Goal: Task Accomplishment & Management: Complete application form

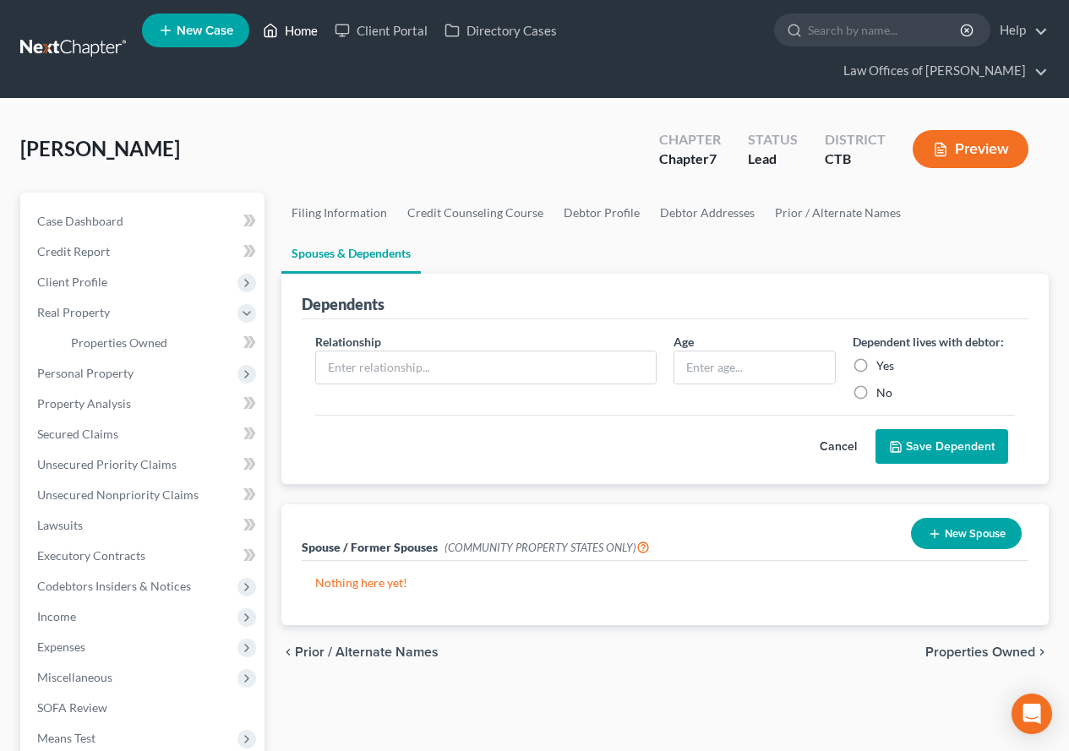
click at [296, 26] on link "Home" at bounding box center [290, 30] width 72 height 30
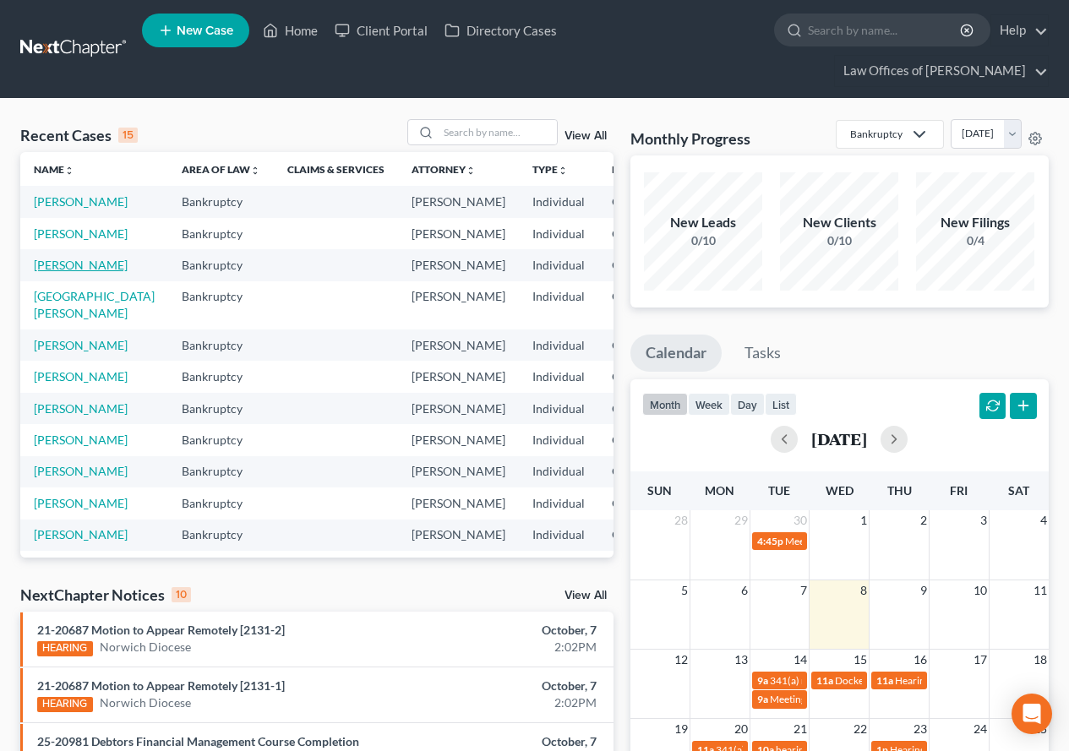
click at [35, 272] on link "[PERSON_NAME]" at bounding box center [81, 265] width 94 height 14
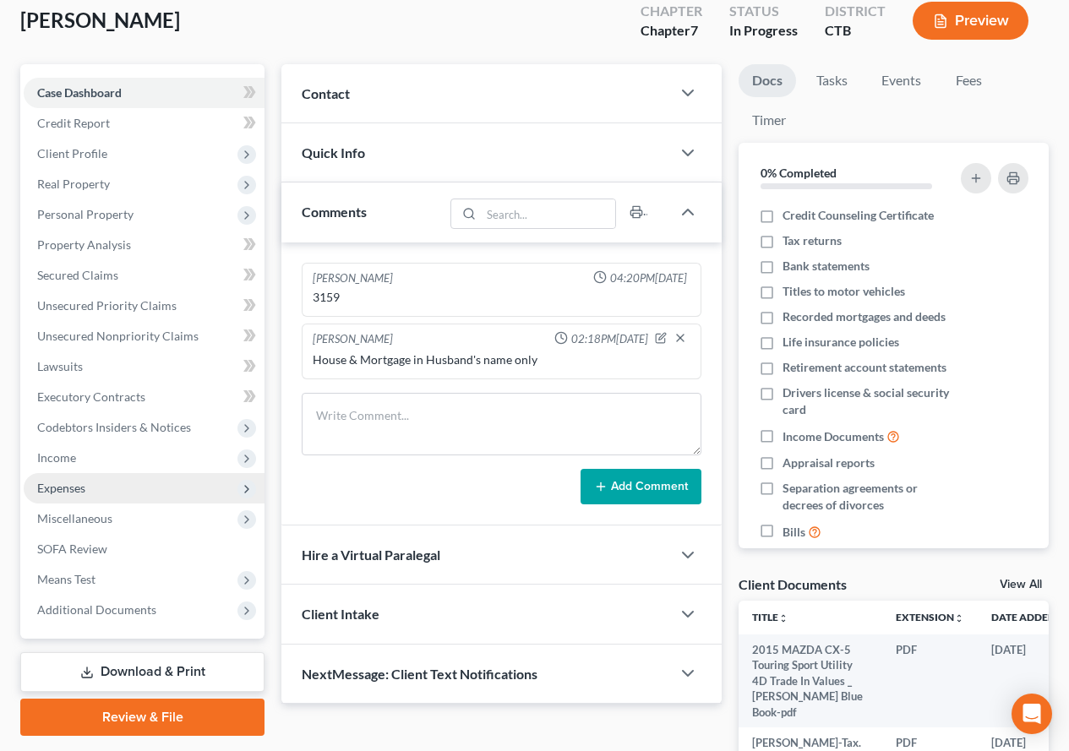
scroll to position [253, 0]
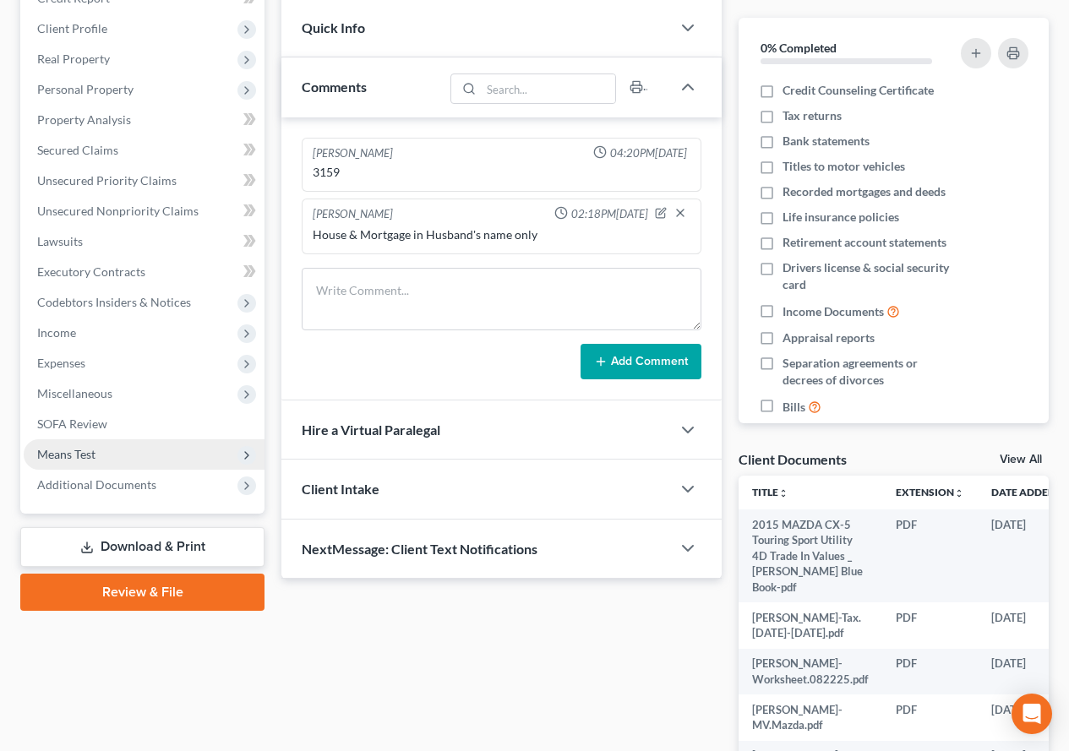
click at [89, 457] on span "Means Test" at bounding box center [66, 454] width 58 height 14
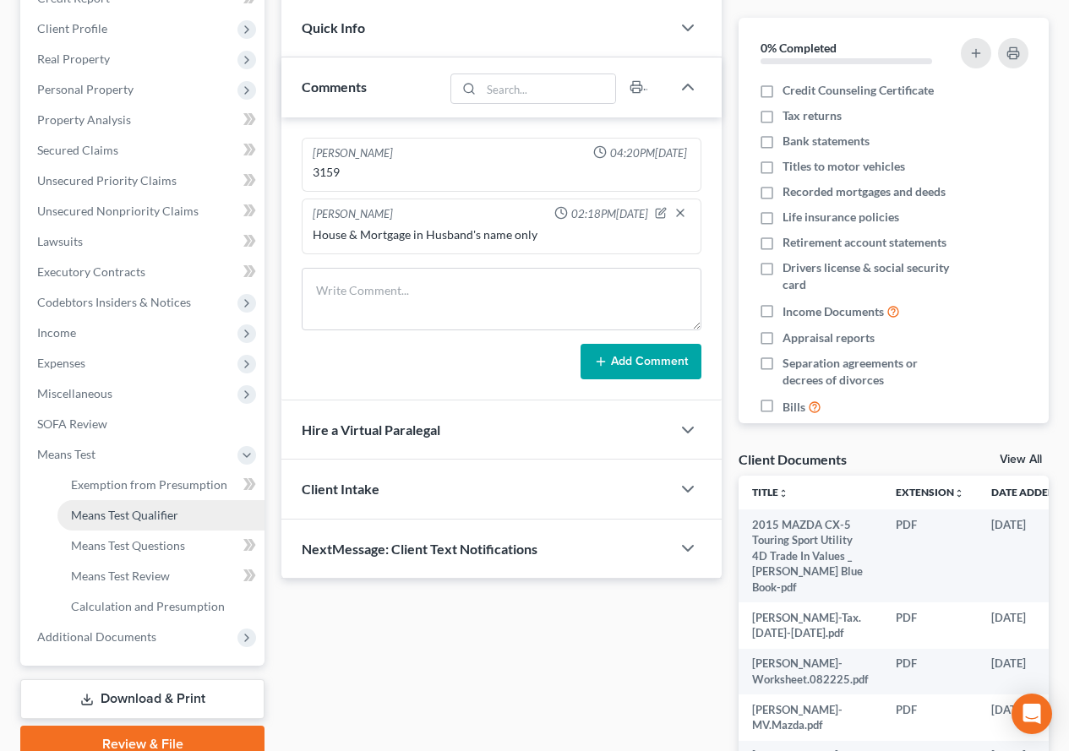
click at [99, 517] on span "Means Test Qualifier" at bounding box center [124, 515] width 107 height 14
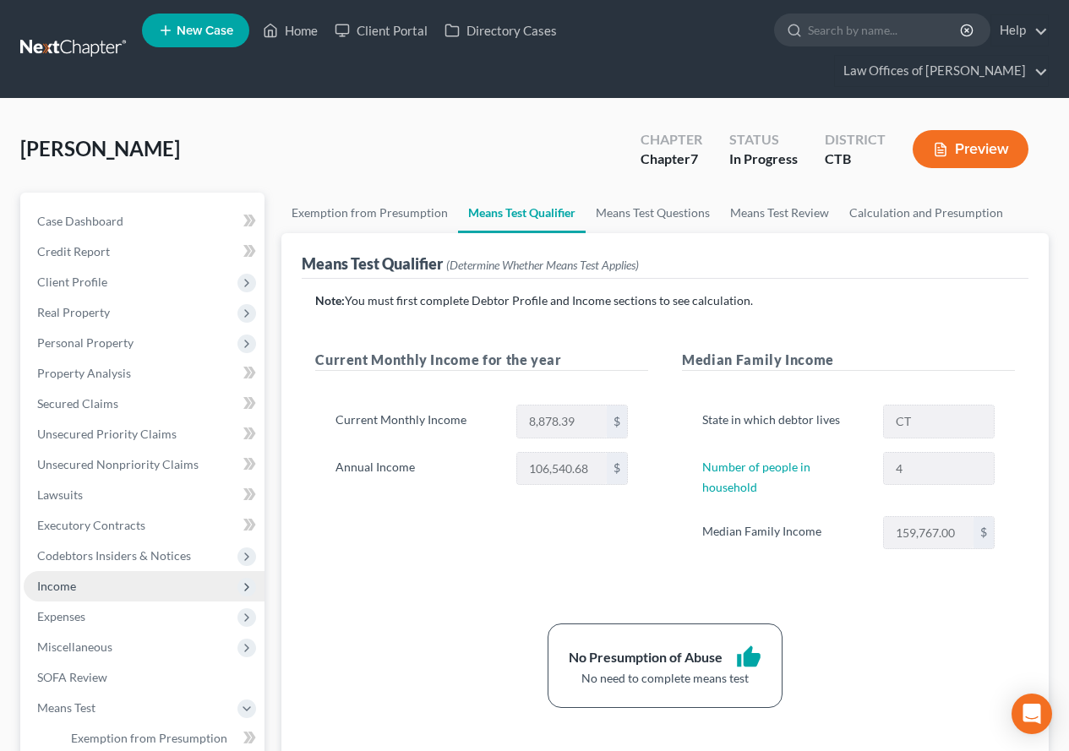
click at [52, 588] on span "Income" at bounding box center [56, 586] width 39 height 14
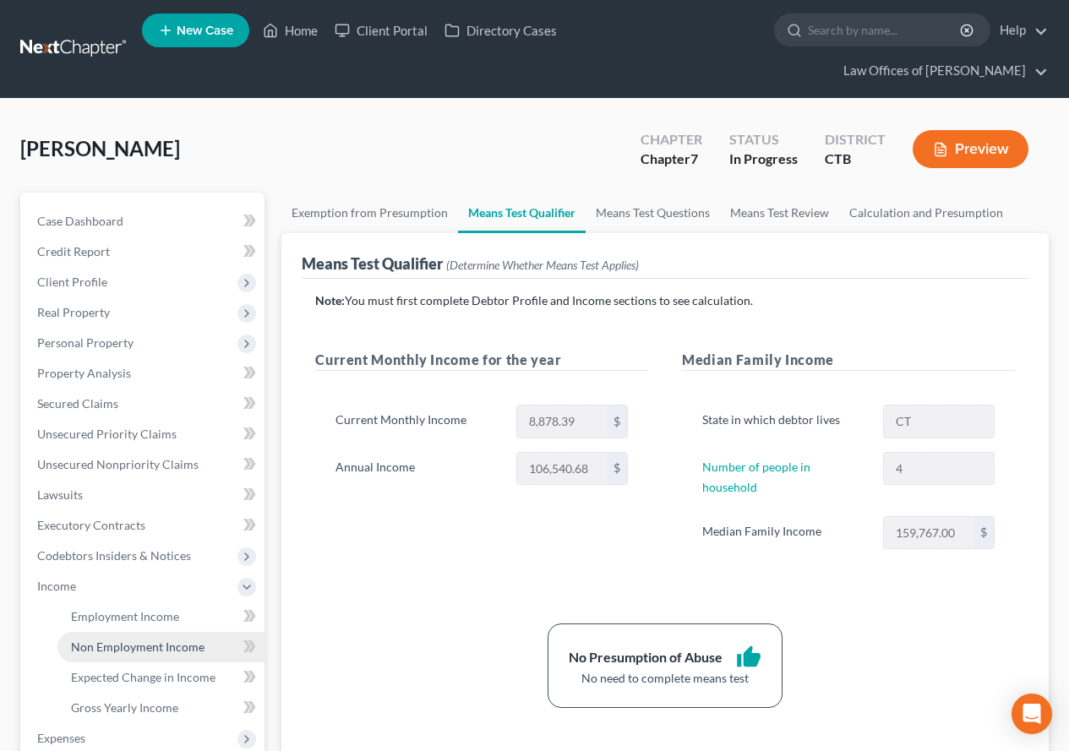
click at [103, 650] on span "Non Employment Income" at bounding box center [138, 647] width 134 height 14
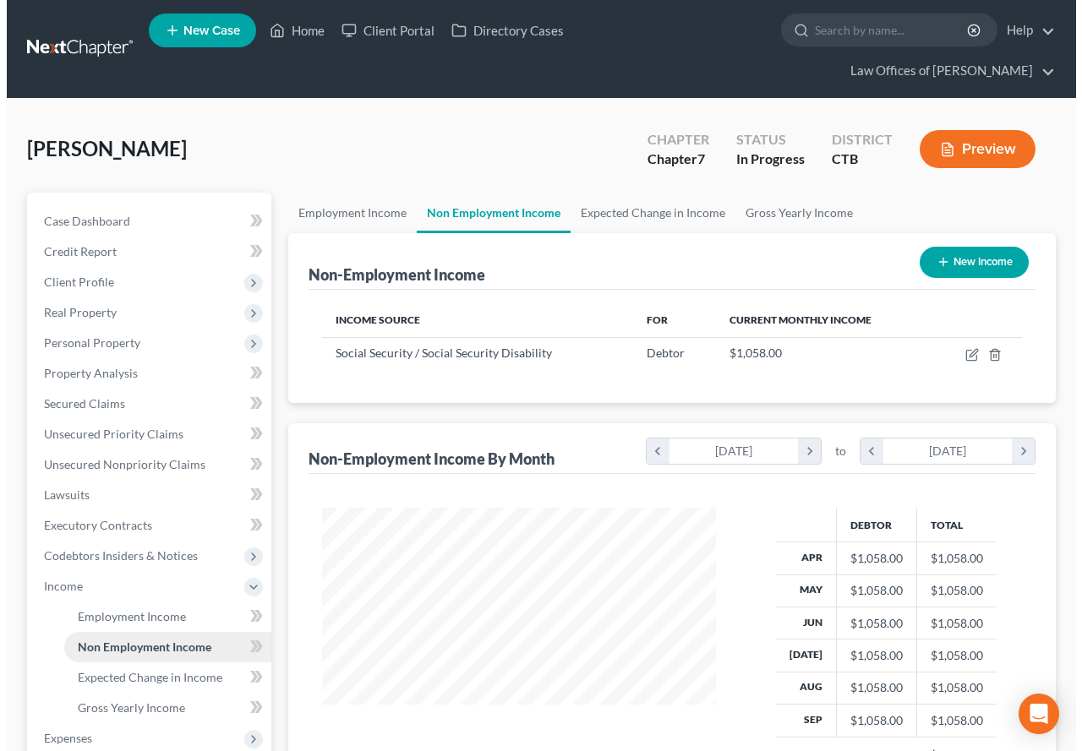
scroll to position [303, 428]
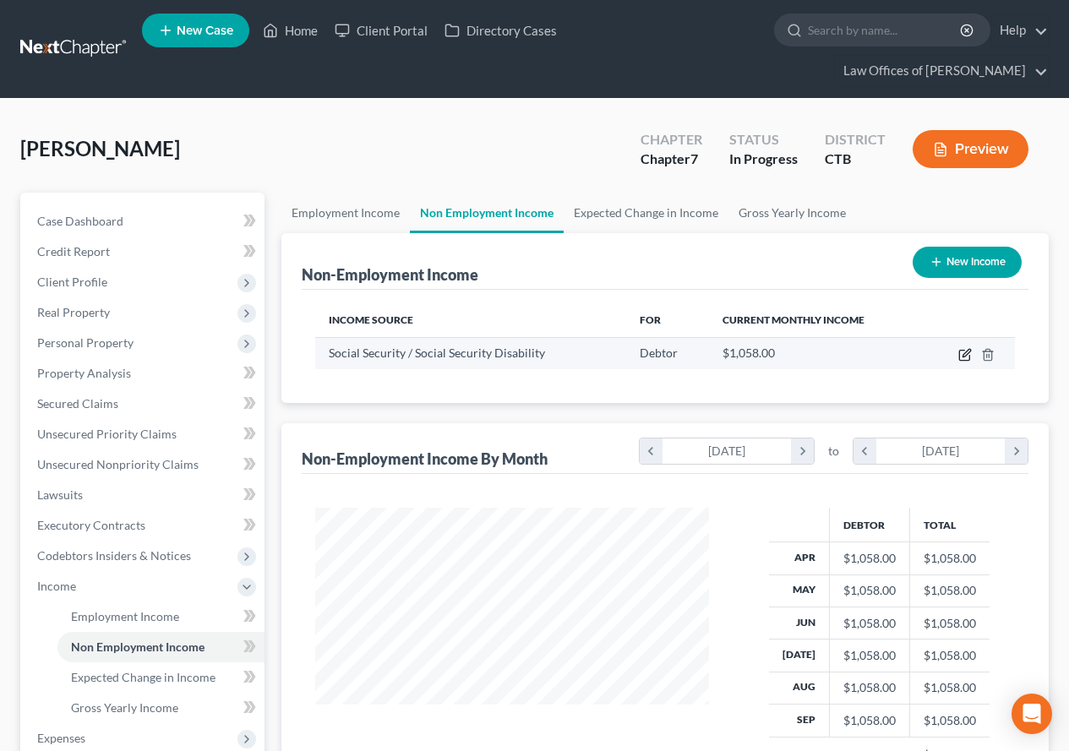
click at [963, 356] on icon "button" at bounding box center [966, 353] width 8 height 8
select select "4"
select select "0"
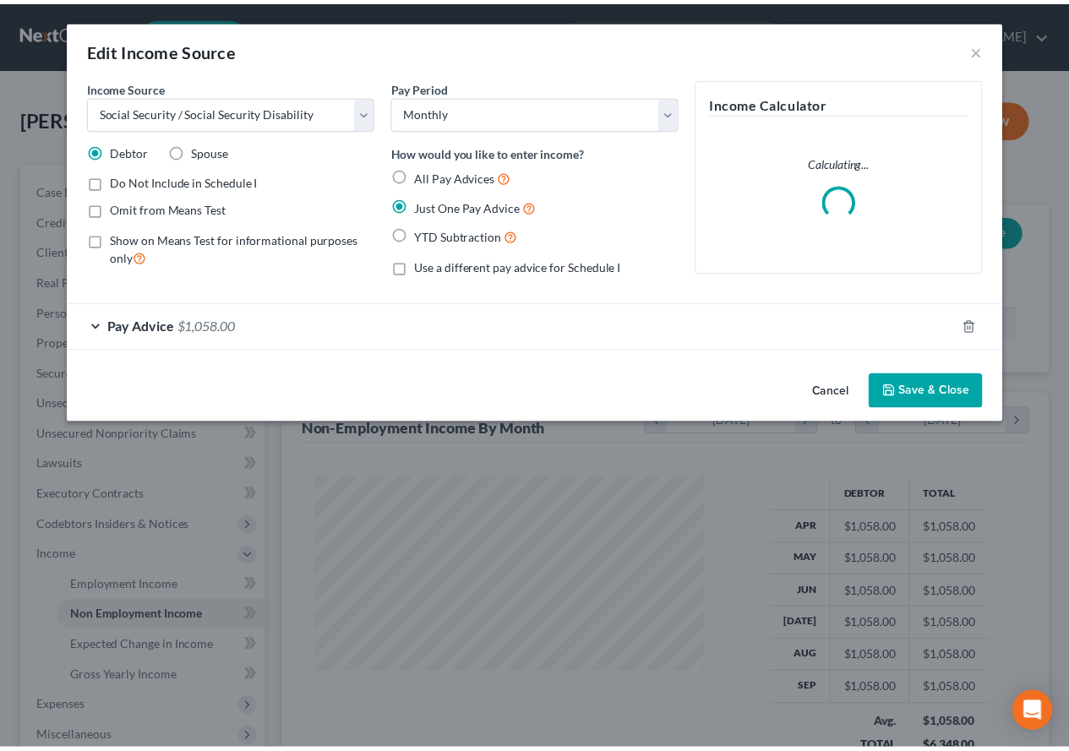
scroll to position [303, 433]
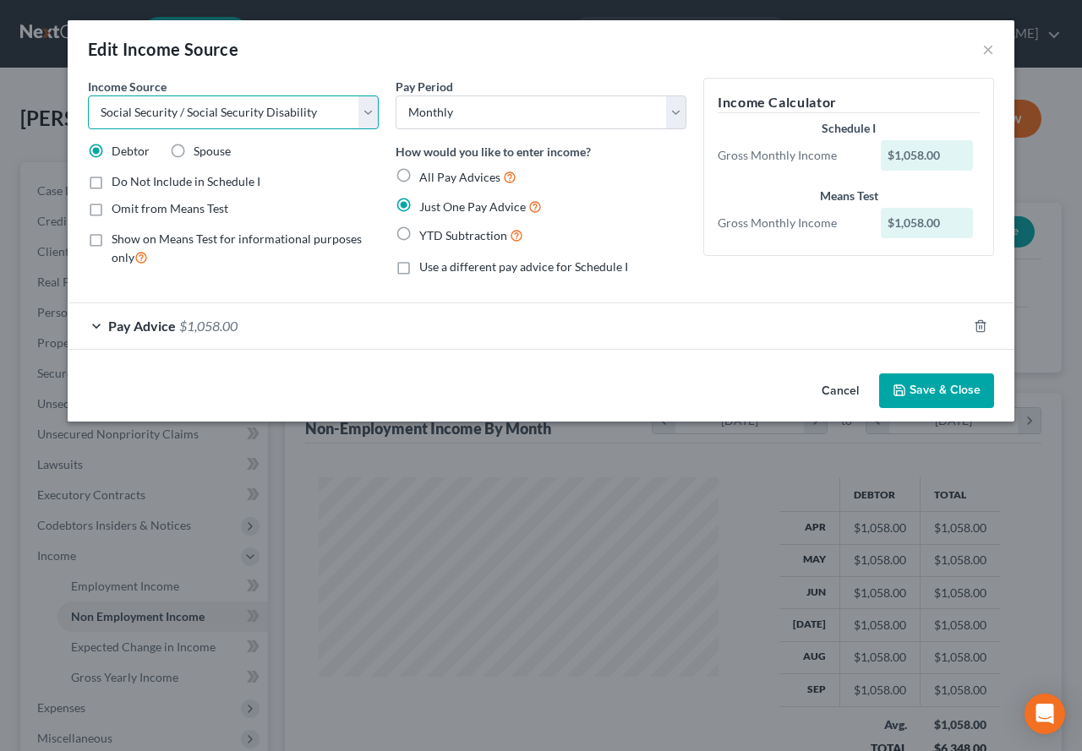
click at [368, 119] on select "Select Unemployment Disability (from employer) Pension Retirement Social Securi…" at bounding box center [233, 112] width 291 height 34
click at [937, 397] on button "Save & Close" at bounding box center [936, 390] width 115 height 35
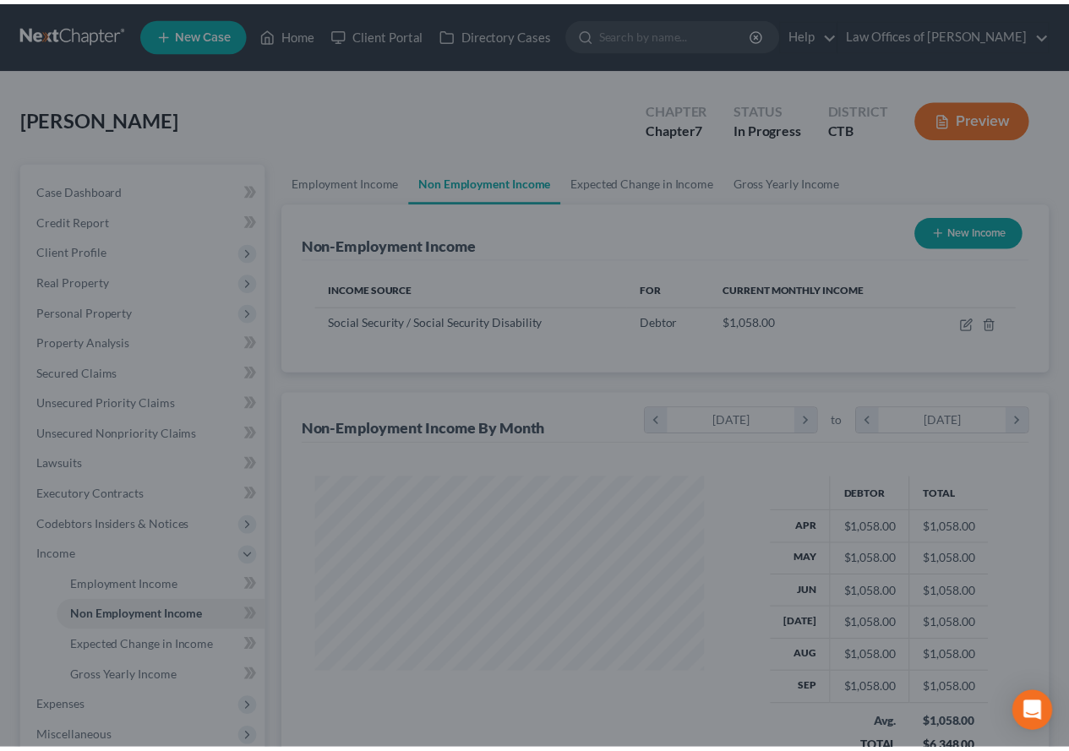
scroll to position [844691, 844566]
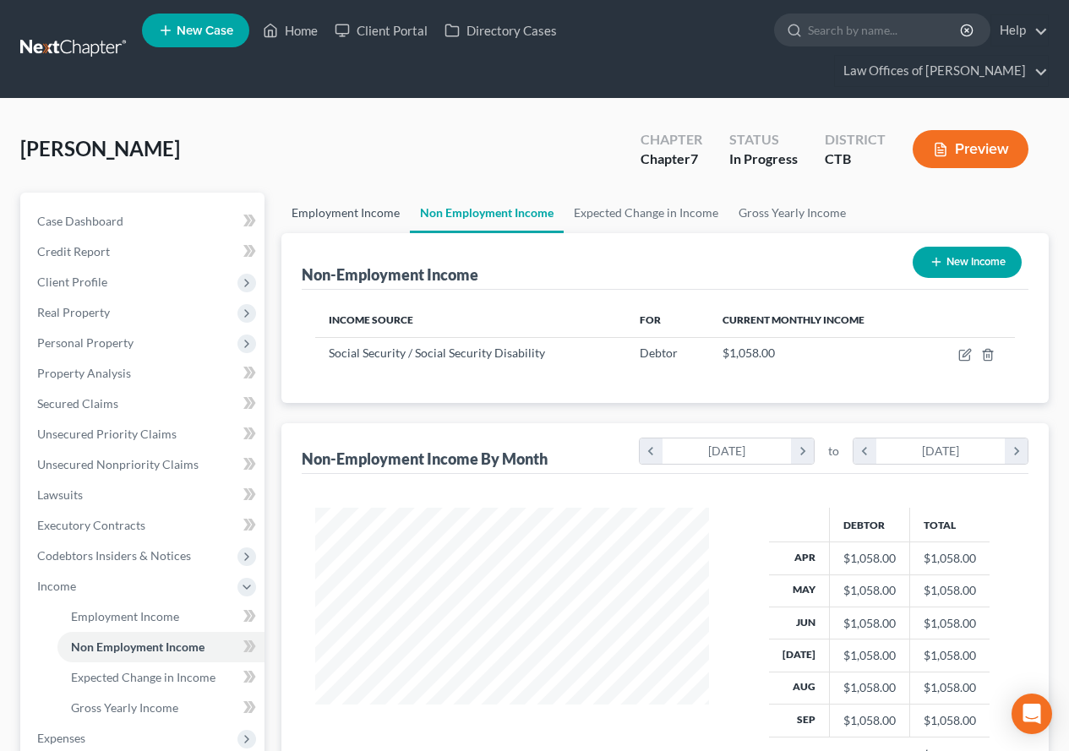
click at [342, 215] on link "Employment Income" at bounding box center [345, 213] width 128 height 41
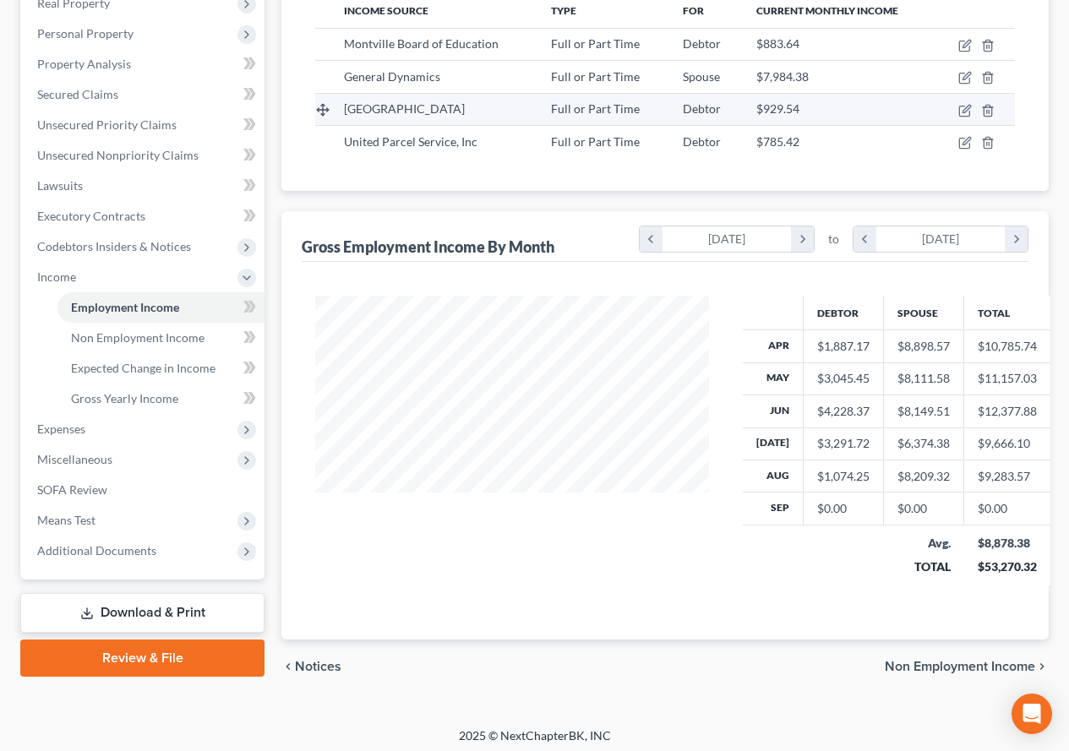
scroll to position [316, 0]
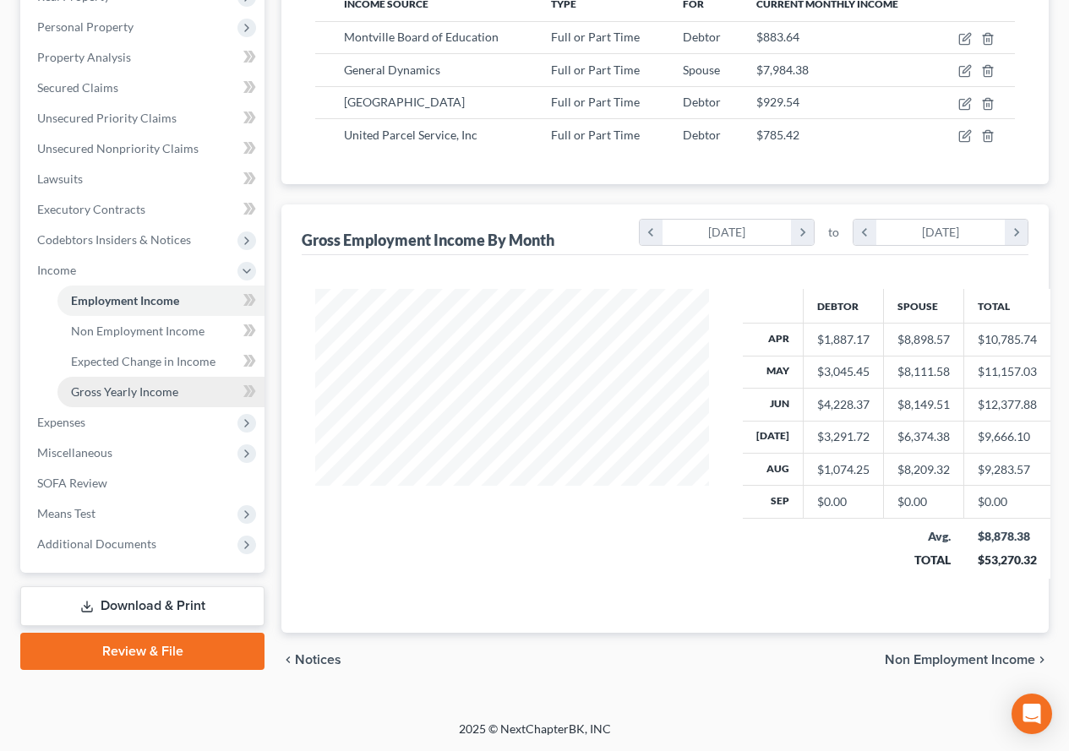
click at [143, 387] on span "Gross Yearly Income" at bounding box center [124, 391] width 107 height 14
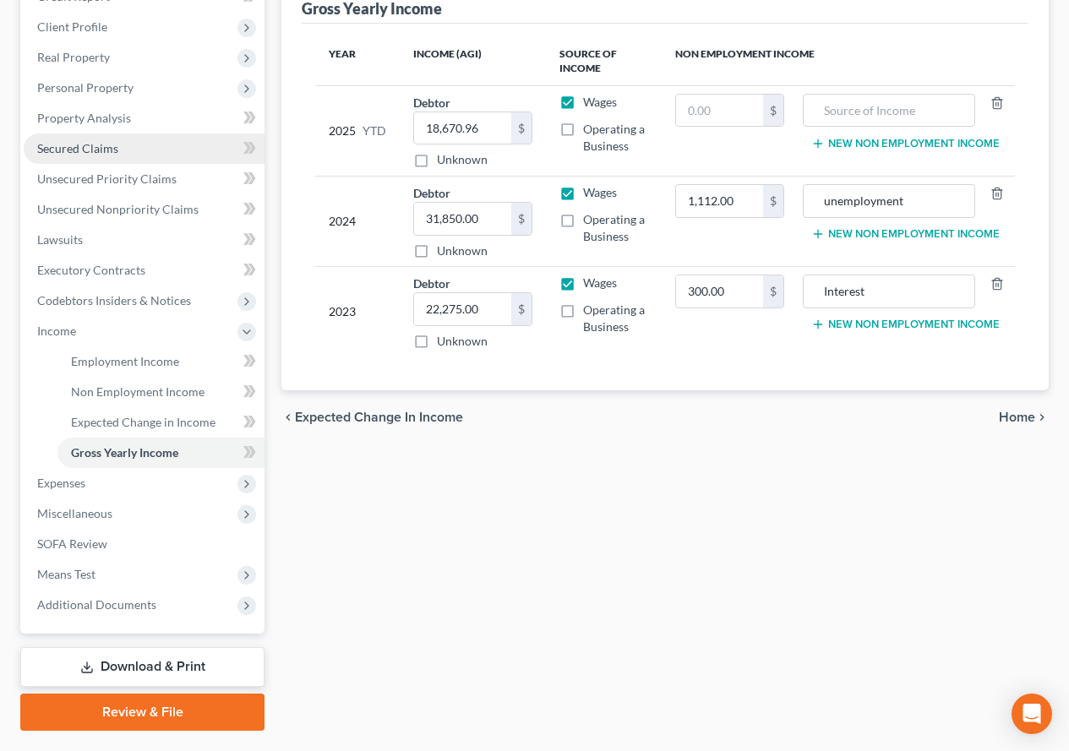
scroll to position [299, 0]
